Goal: Information Seeking & Learning: Check status

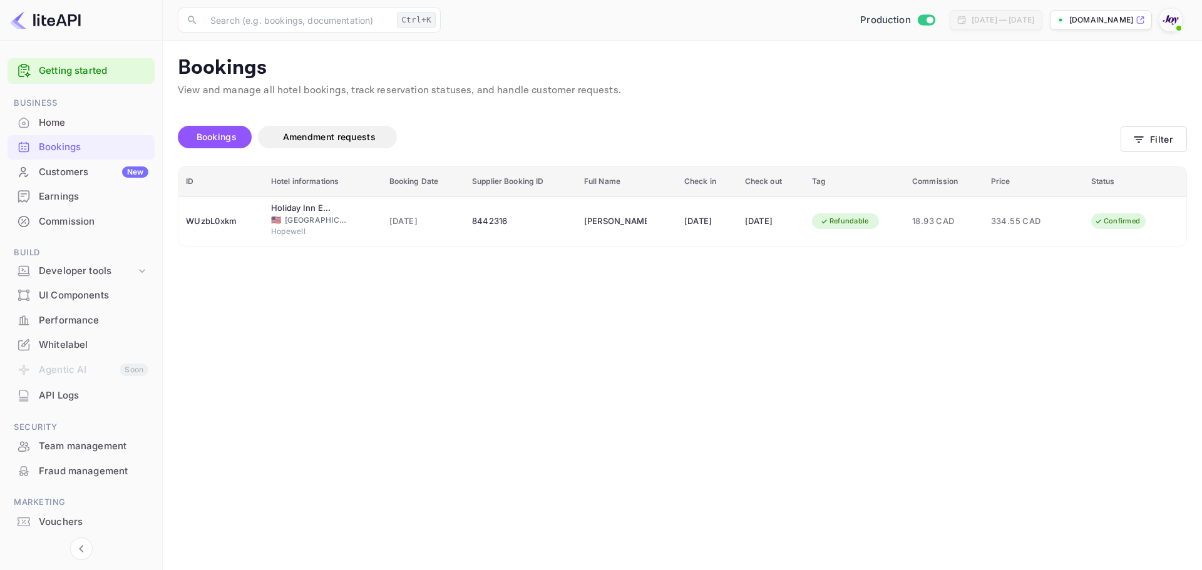
click at [1148, 153] on div "Bookings Amendment requests Filter" at bounding box center [682, 139] width 1009 height 53
click at [1138, 129] on button "Filter" at bounding box center [1154, 139] width 66 height 26
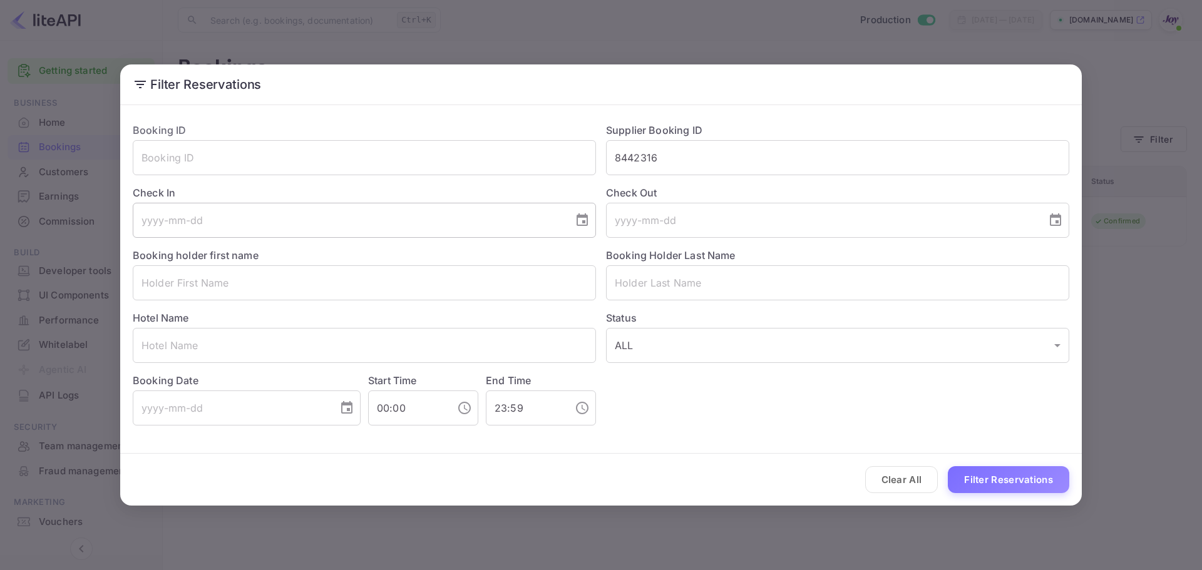
click at [383, 208] on input "tel" at bounding box center [349, 220] width 432 height 35
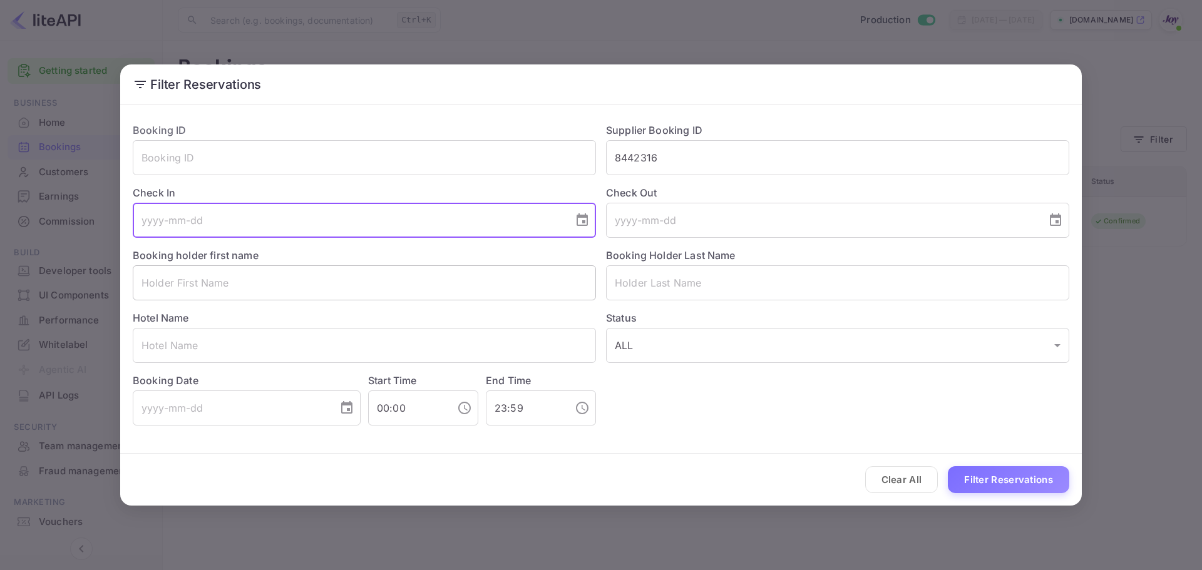
click at [354, 268] on input "text" at bounding box center [364, 283] width 463 height 35
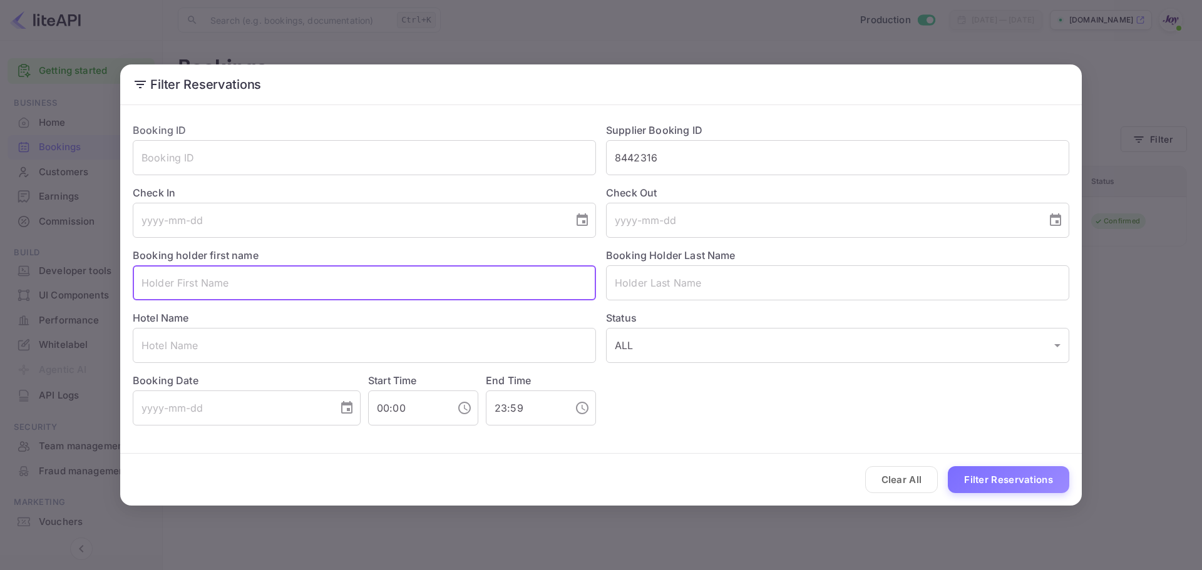
paste input "Lacey Mccormick"
click at [313, 290] on input "Lacey Mccormick" at bounding box center [364, 283] width 463 height 35
type input "Lacey Mccormick"
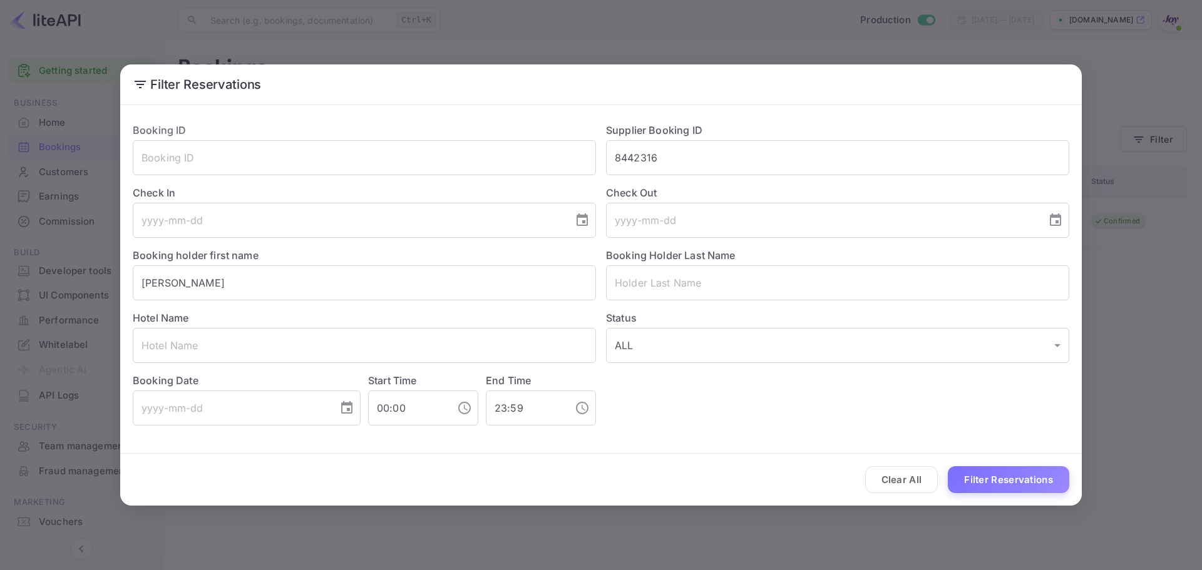
click at [702, 302] on div "Status ALL ALL ​" at bounding box center [832, 332] width 473 height 63
click at [683, 286] on input "text" at bounding box center [837, 283] width 463 height 35
paste input "Mccormick"
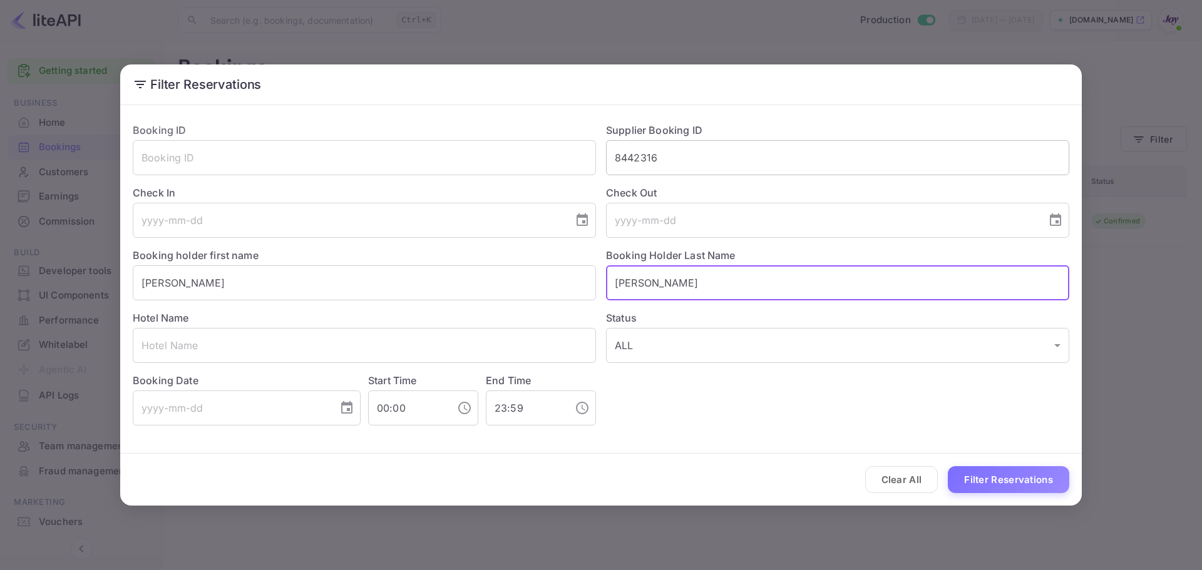
type input "Mccormick"
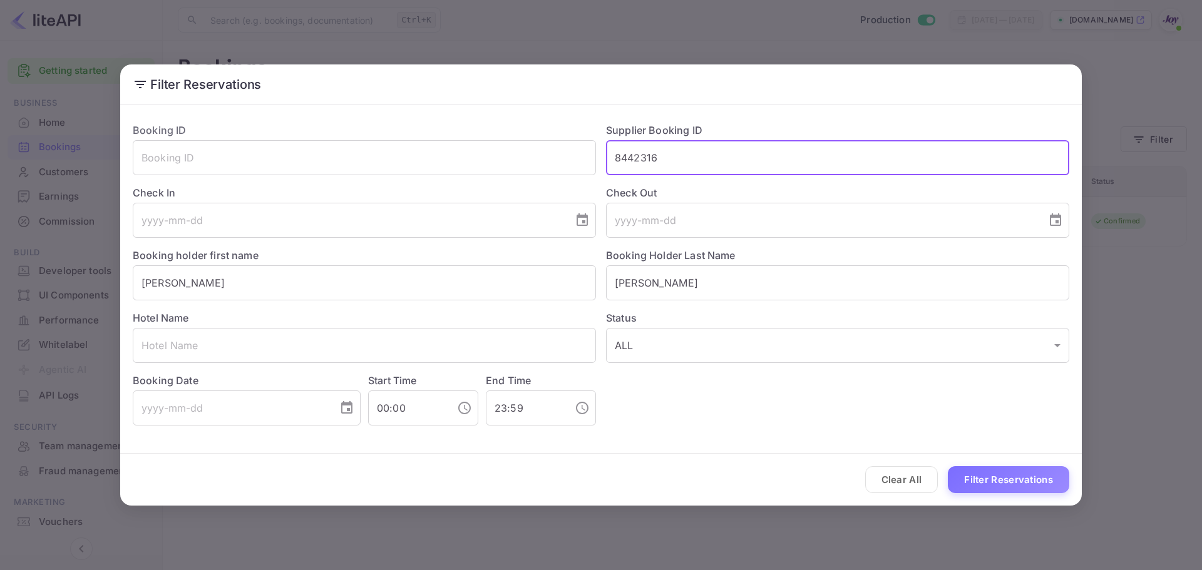
click at [700, 167] on input "8442316" at bounding box center [837, 157] width 463 height 35
click at [700, 167] on input "text" at bounding box center [837, 157] width 463 height 35
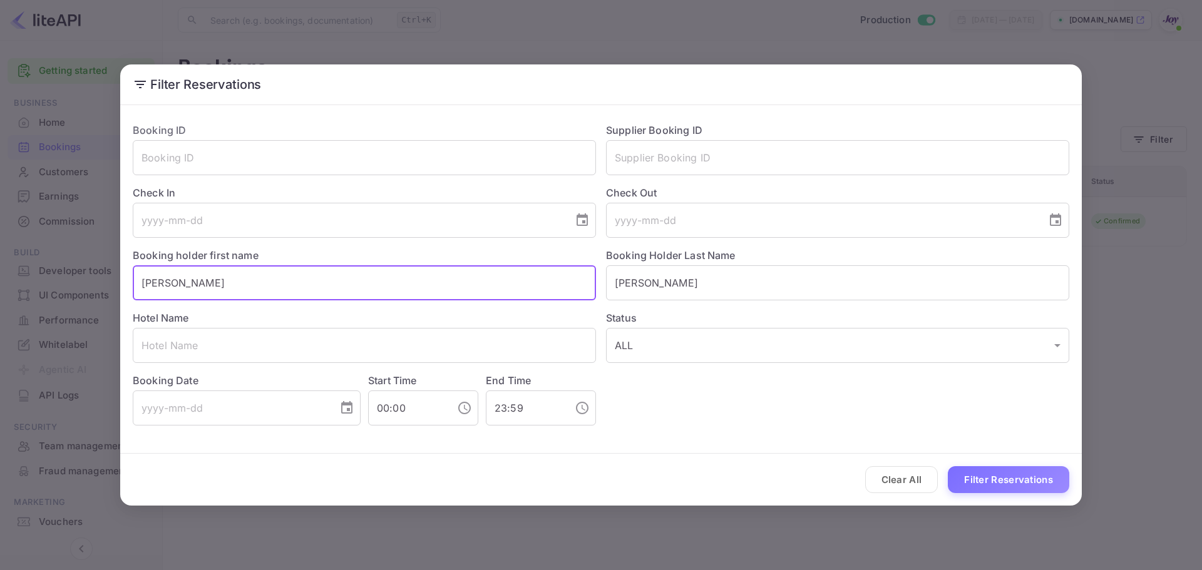
click at [428, 289] on input "Lacey Mccormick" at bounding box center [364, 283] width 463 height 35
type input "Lacey"
click at [864, 287] on input "Mccormick" at bounding box center [837, 283] width 463 height 35
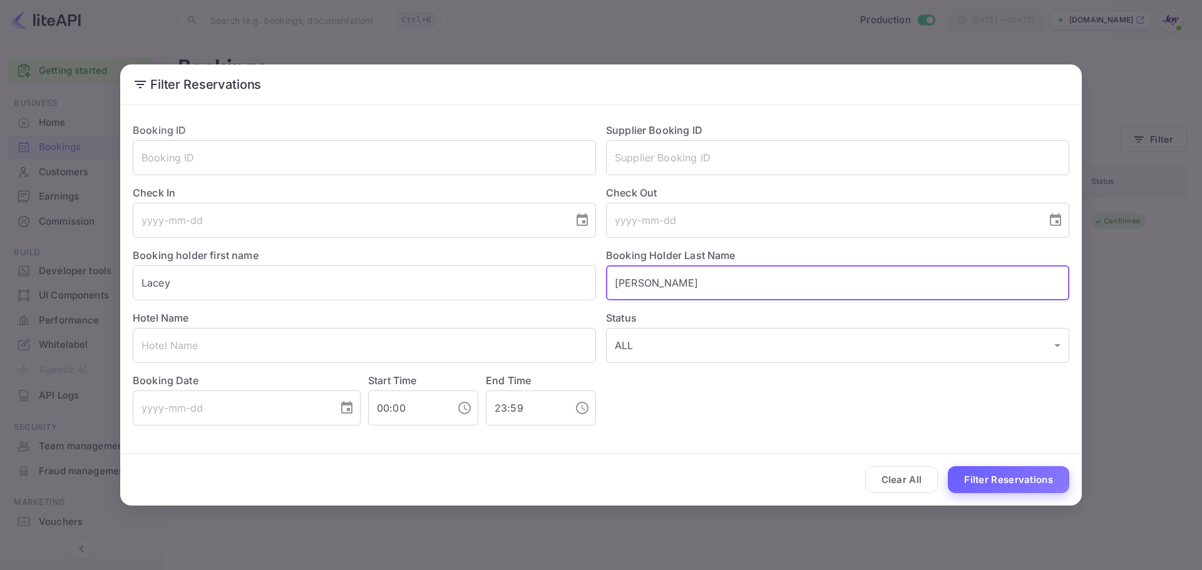
click at [1019, 485] on button "Filter Reservations" at bounding box center [1008, 480] width 121 height 27
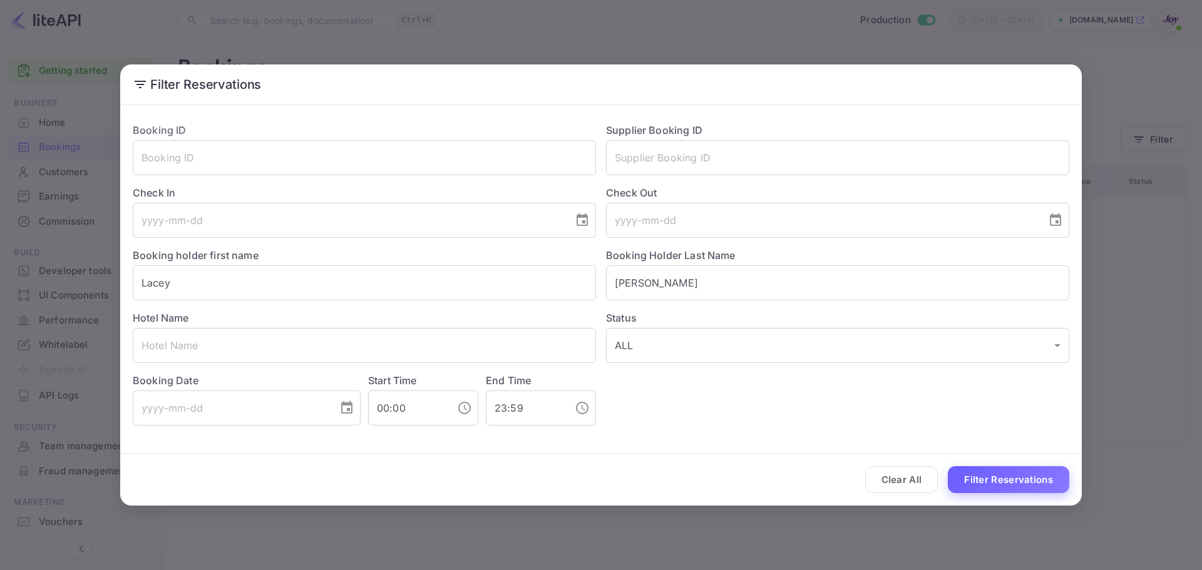
click at [1008, 483] on button "Filter Reservations" at bounding box center [1008, 480] width 121 height 27
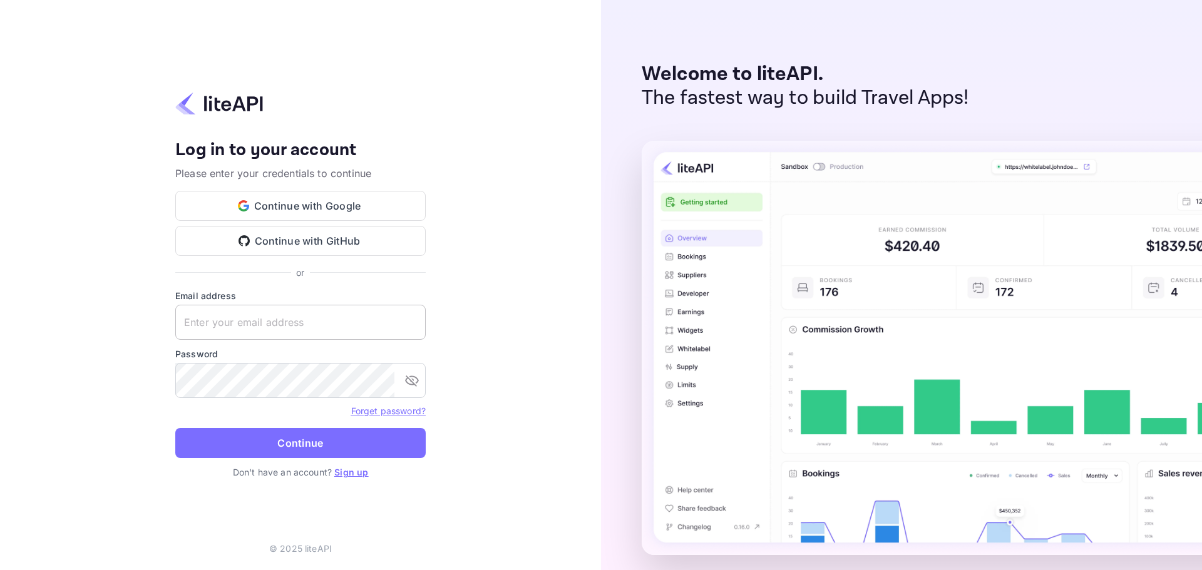
click at [206, 311] on input "text" at bounding box center [300, 322] width 250 height 35
paste input "[EMAIL_ADDRESS][DOMAIN_NAME]"
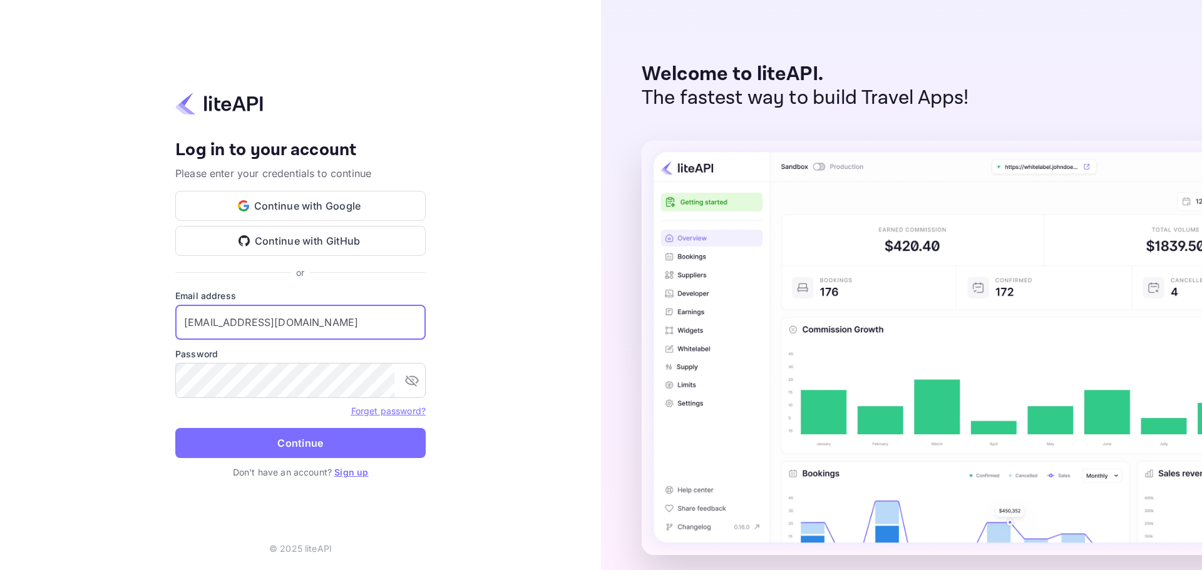
type input "[EMAIL_ADDRESS][DOMAIN_NAME]"
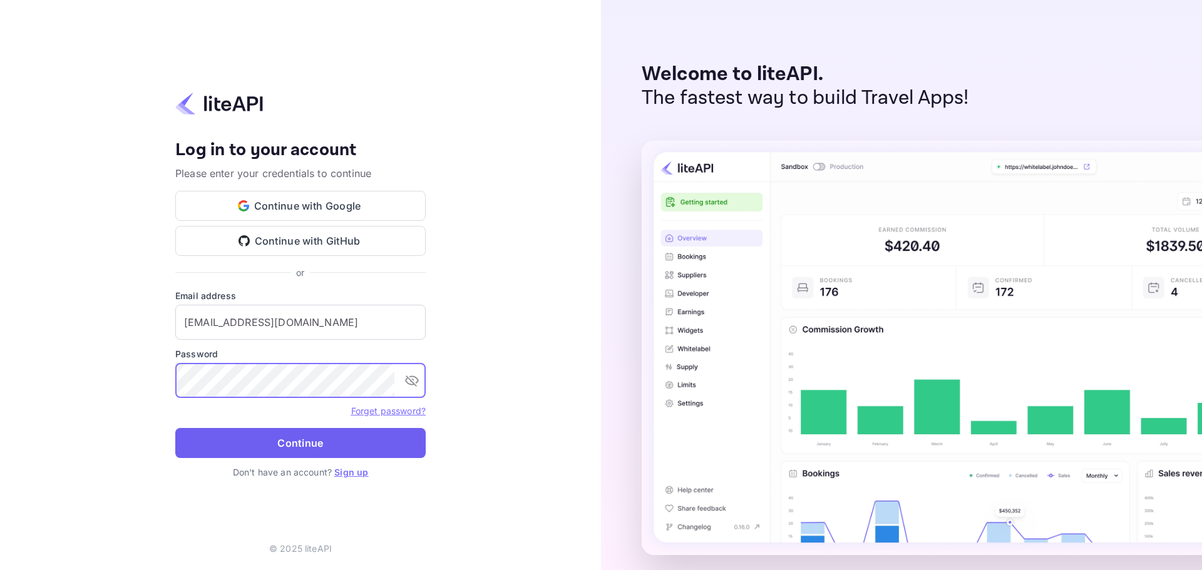
click at [274, 447] on button "Continue" at bounding box center [300, 443] width 250 height 30
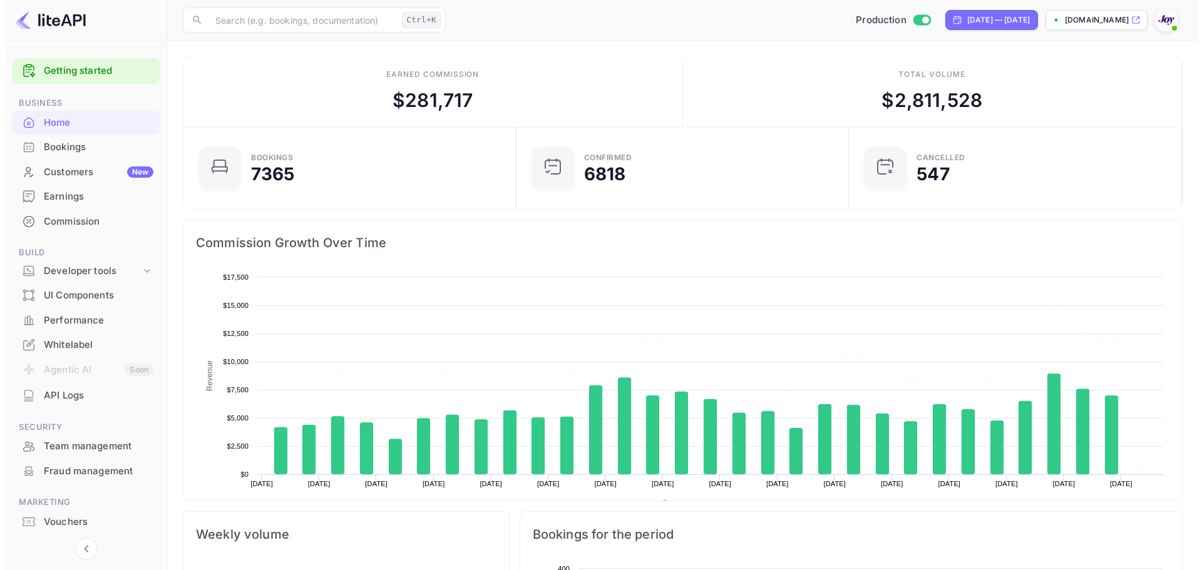
scroll to position [194, 316]
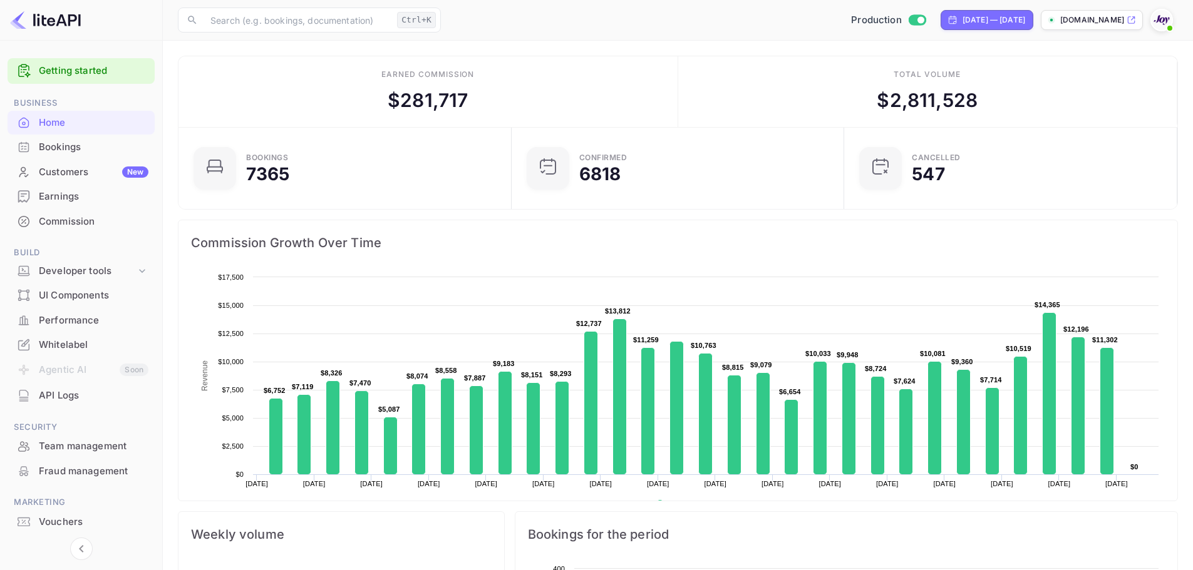
click at [108, 138] on div "Bookings" at bounding box center [81, 147] width 147 height 24
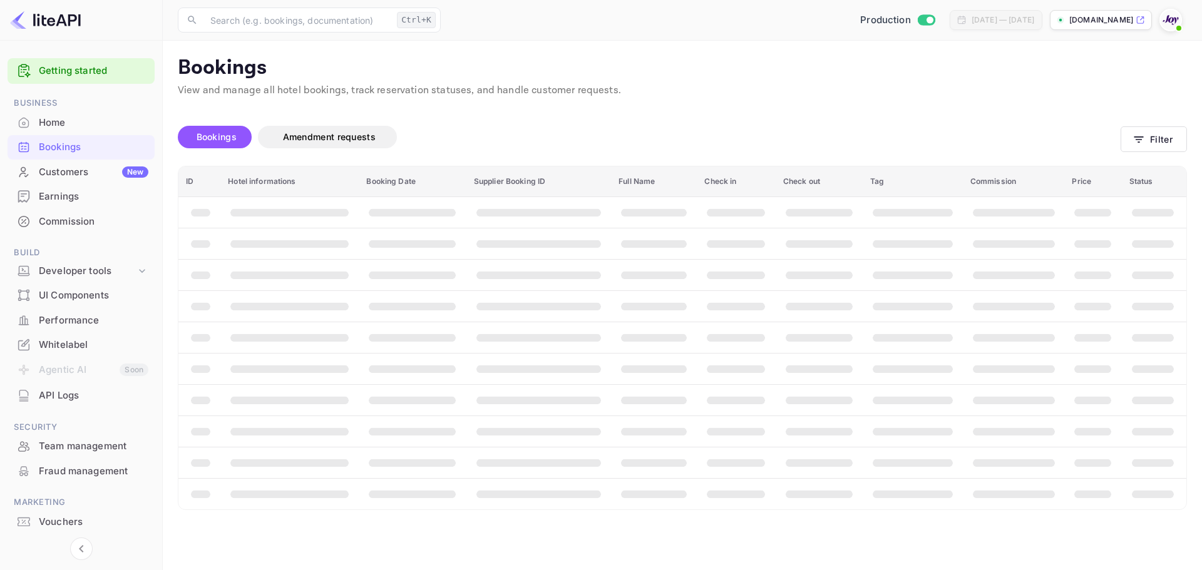
click at [1156, 126] on div "Bookings Amendment requests Filter" at bounding box center [682, 139] width 1009 height 53
click at [1159, 133] on button "Filter" at bounding box center [1154, 139] width 66 height 26
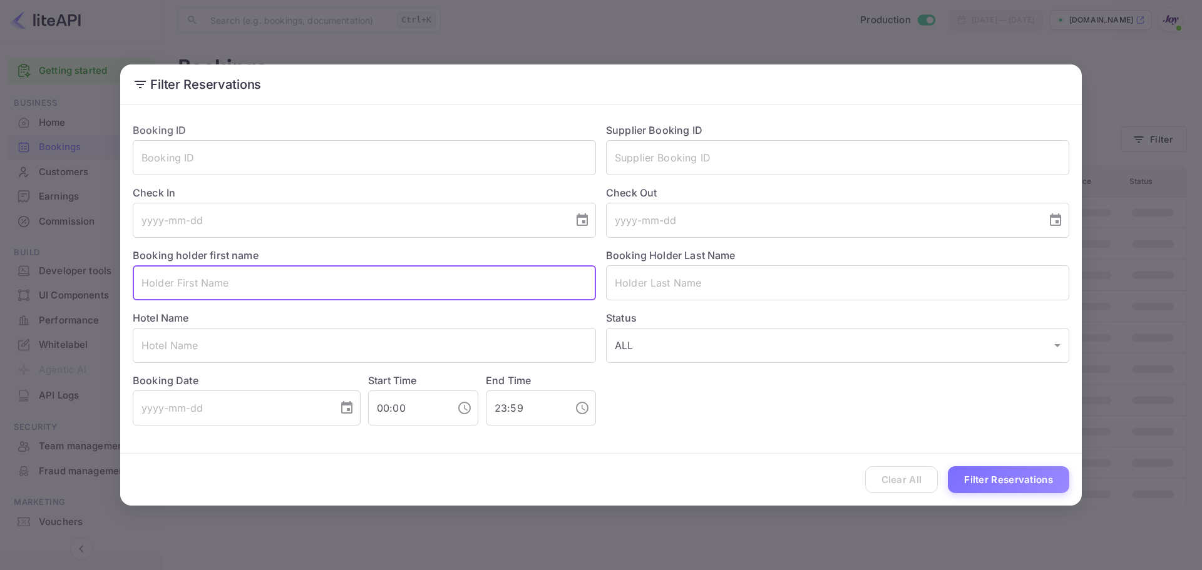
click at [292, 284] on input "text" at bounding box center [364, 283] width 463 height 35
paste input "Lacey Mccormick"
click at [276, 282] on input "Lacey Mccormick" at bounding box center [364, 283] width 463 height 35
type input "Lacey Mccormick"
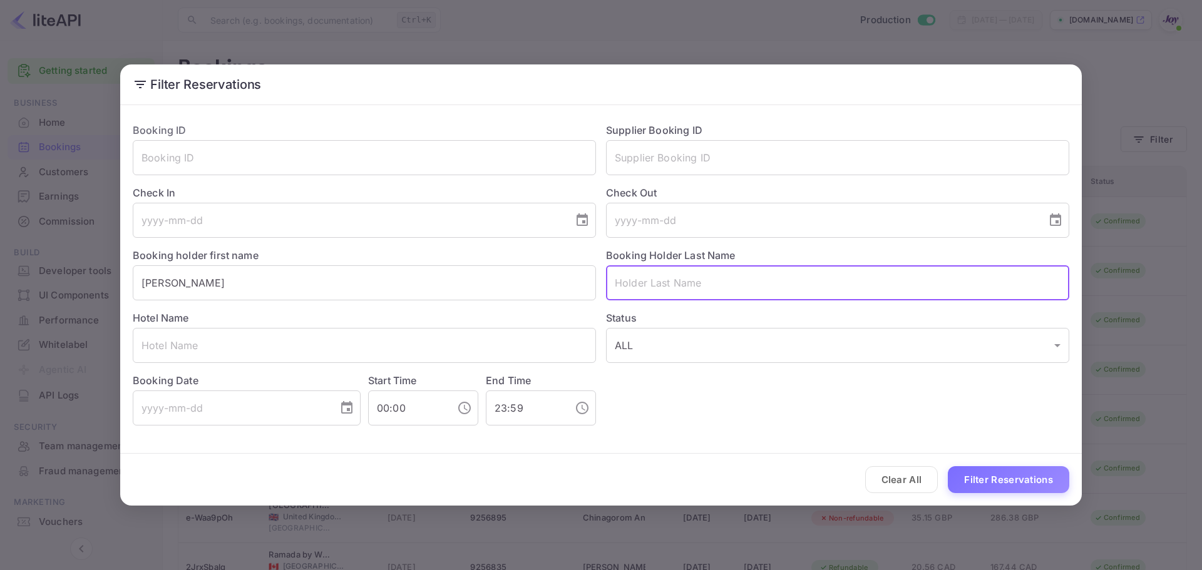
click at [649, 294] on input "text" at bounding box center [837, 283] width 463 height 35
paste input "Mccormick"
type input "Mccormick"
click at [559, 286] on input "Lacey Mccormick" at bounding box center [364, 283] width 463 height 35
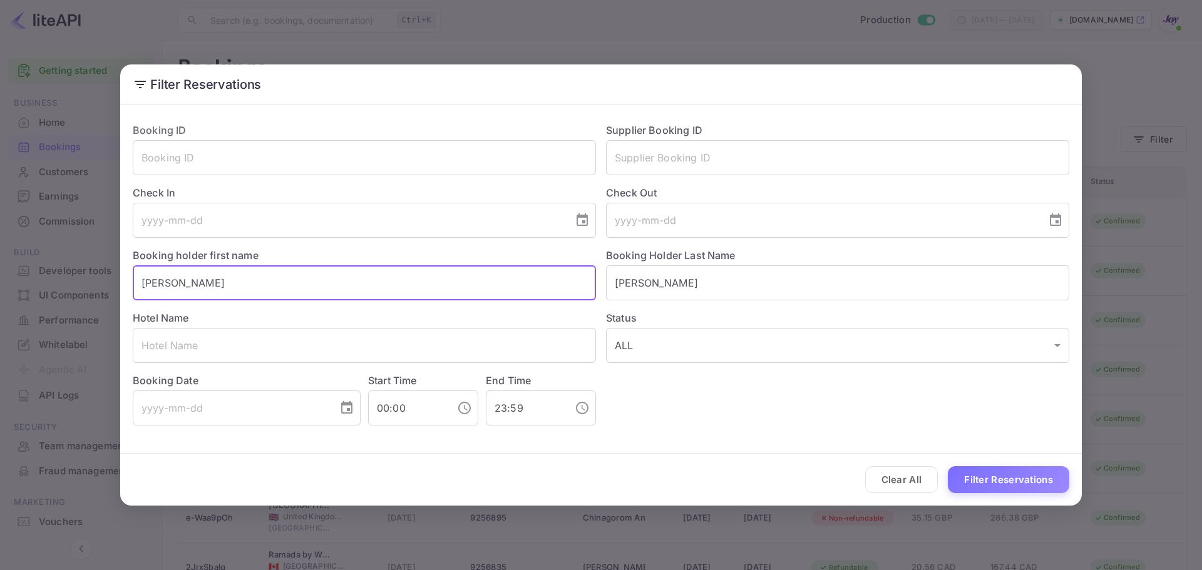
click at [555, 286] on input "Lacey Mccormick" at bounding box center [364, 283] width 463 height 35
click at [553, 287] on input "Lacey Mccormick" at bounding box center [364, 283] width 463 height 35
type input "Lacey"
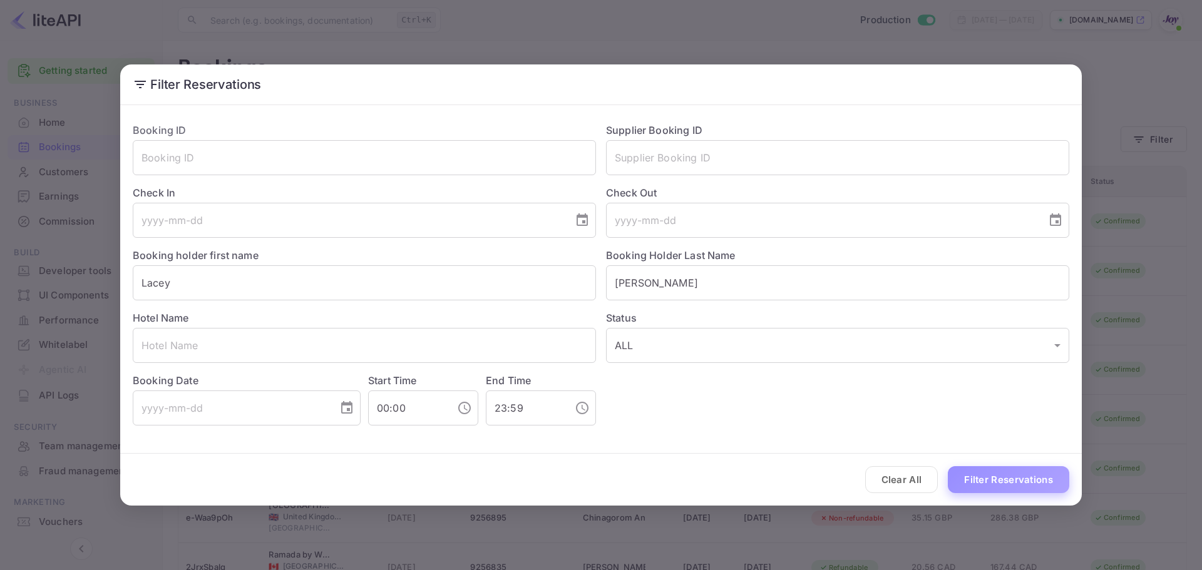
click at [987, 473] on button "Filter Reservations" at bounding box center [1008, 480] width 121 height 27
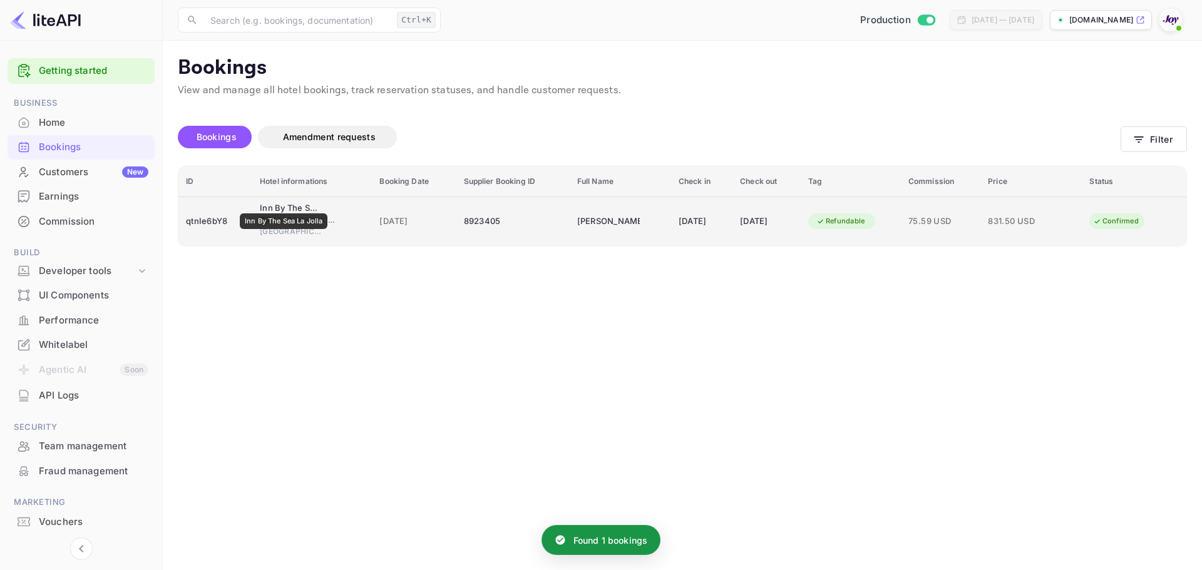
click at [284, 205] on div "Inn By The Sea La Jolla" at bounding box center [291, 208] width 63 height 13
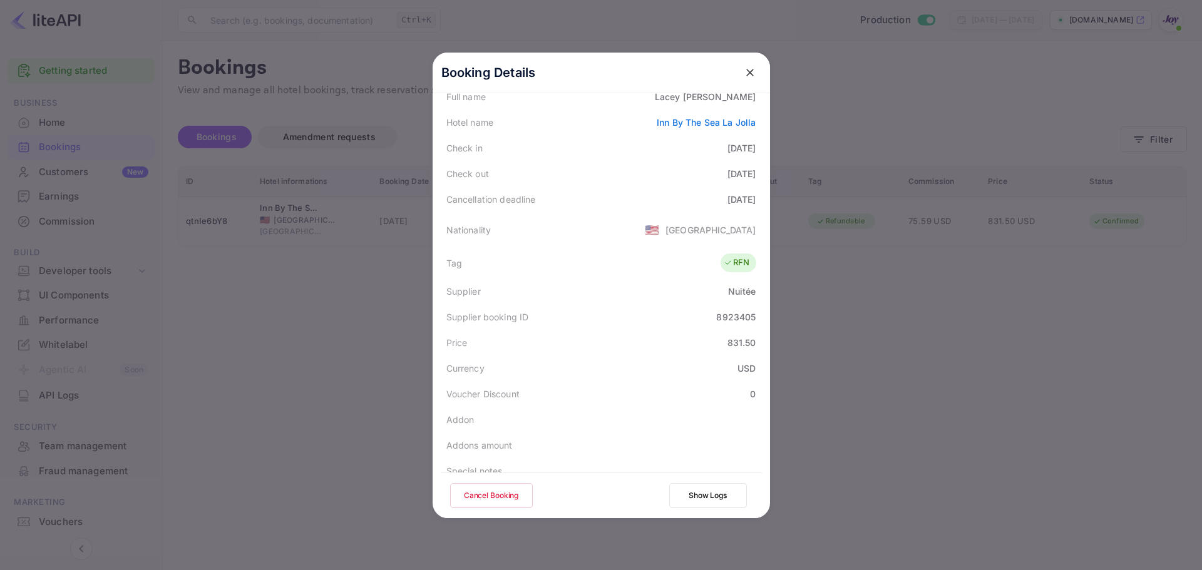
scroll to position [278, 0]
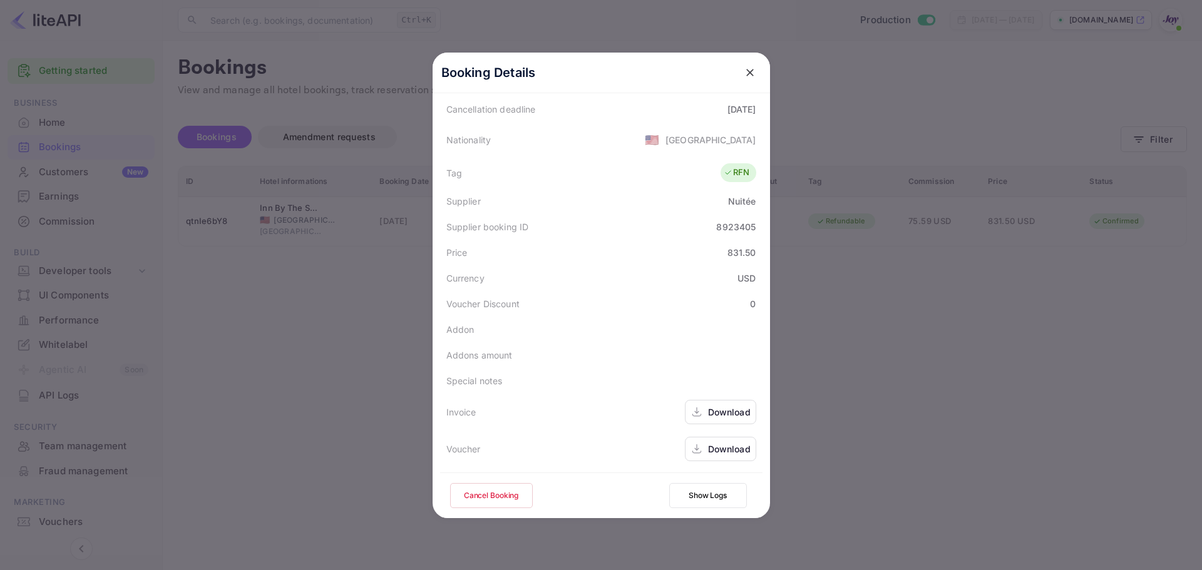
click at [720, 450] on div "Download" at bounding box center [729, 449] width 43 height 13
click at [727, 409] on div "Download" at bounding box center [729, 412] width 43 height 13
click at [379, 217] on div at bounding box center [601, 285] width 1202 height 570
